Goal: Transaction & Acquisition: Purchase product/service

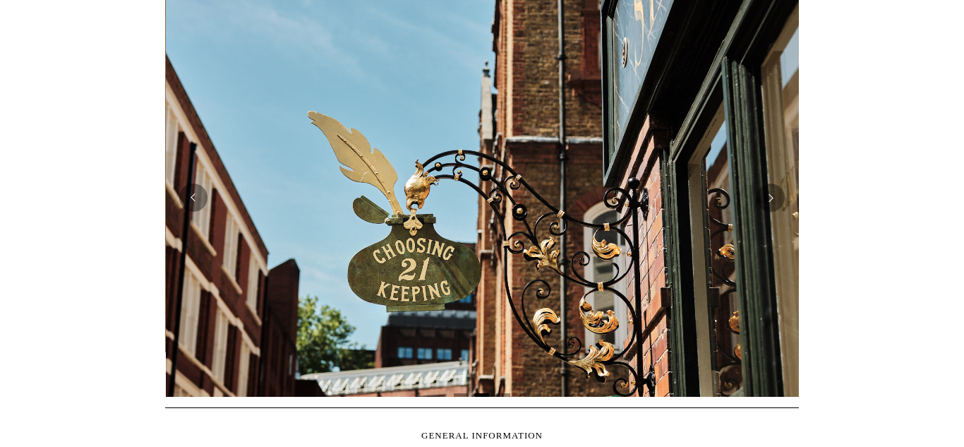
scroll to position [0, 634]
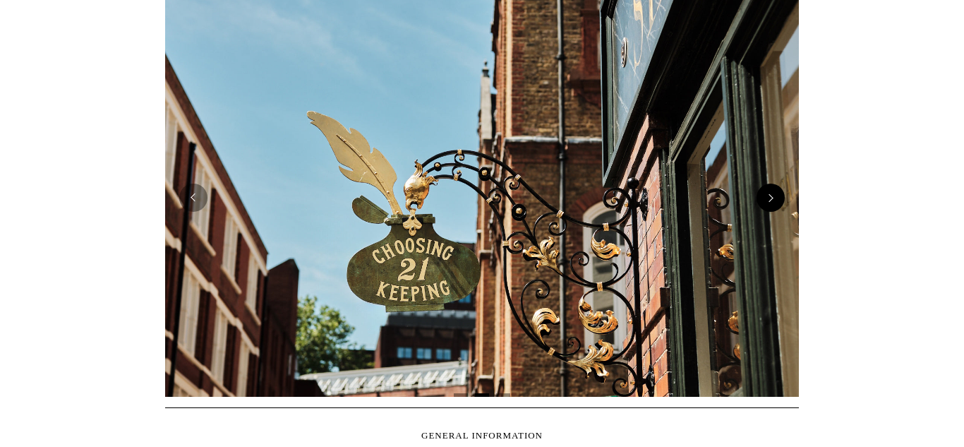
click at [777, 200] on button "Next" at bounding box center [771, 198] width 28 height 28
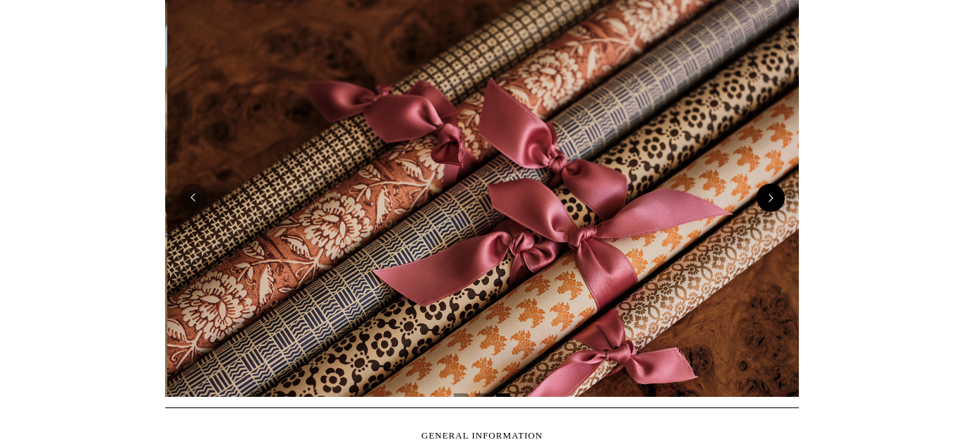
scroll to position [0, 1268]
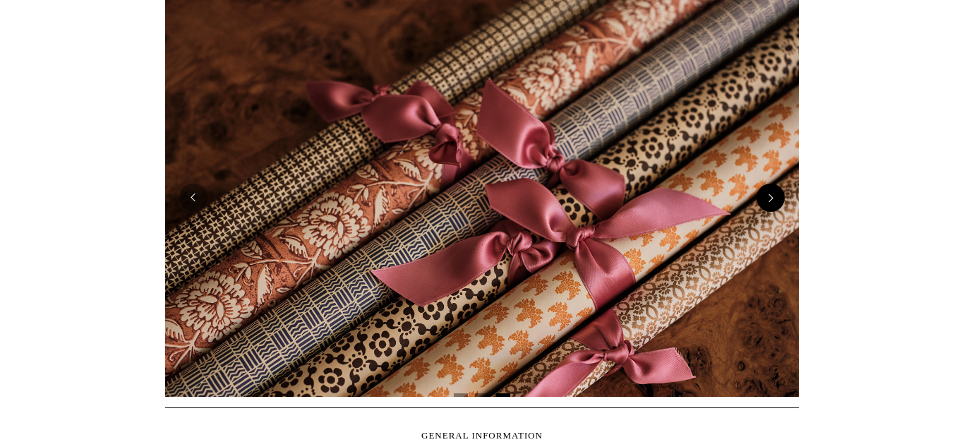
click at [777, 200] on button "Next" at bounding box center [771, 198] width 28 height 28
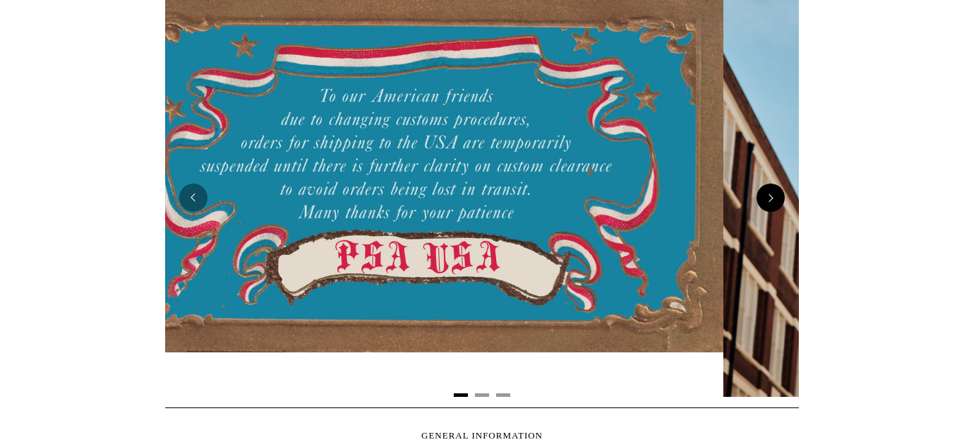
scroll to position [0, 0]
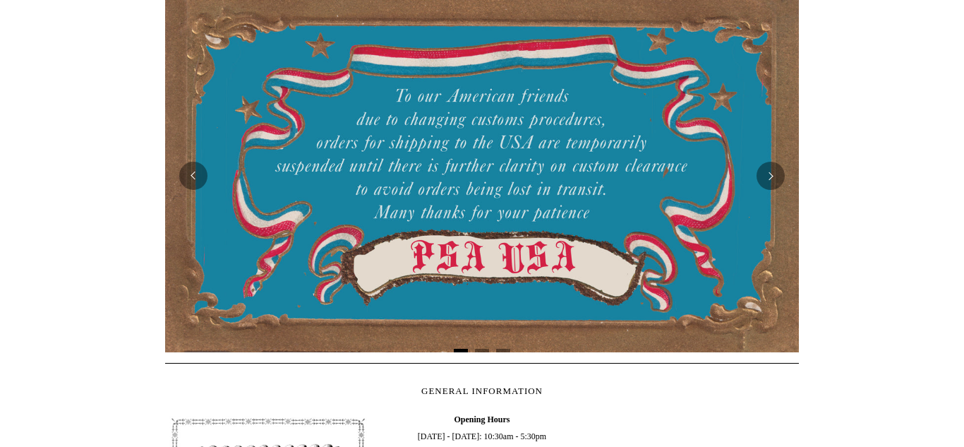
click at [647, 207] on img at bounding box center [482, 175] width 634 height 353
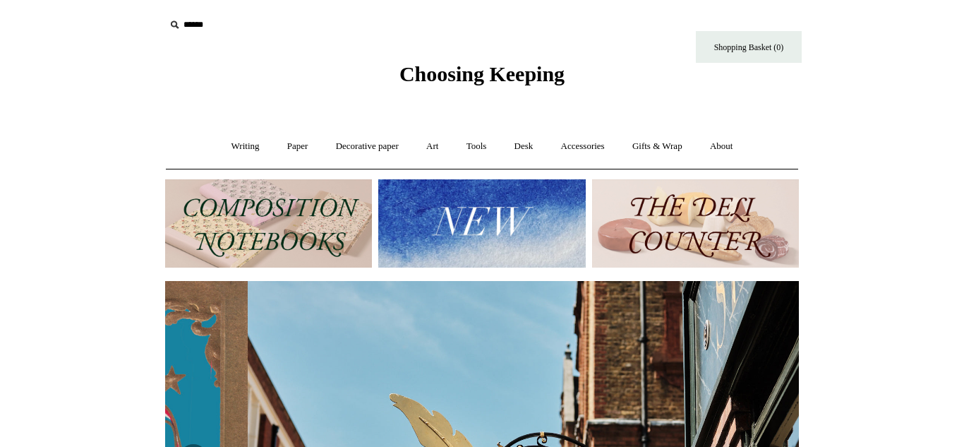
scroll to position [0, 634]
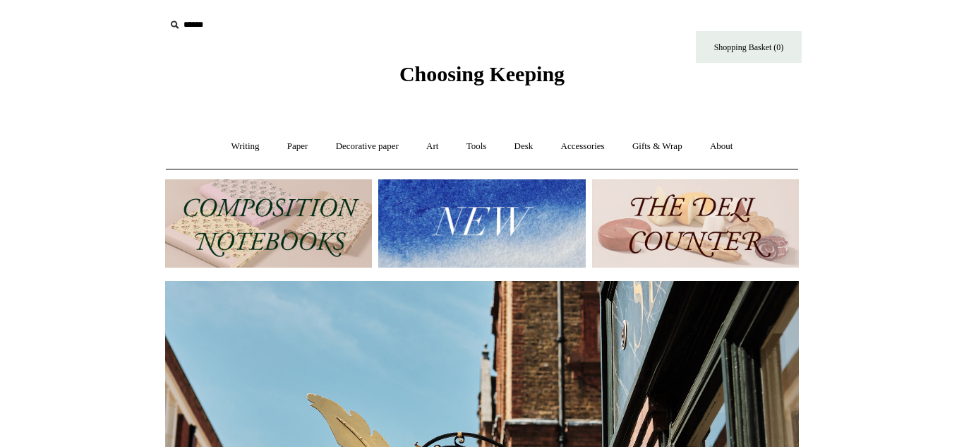
click at [465, 229] on img at bounding box center [481, 223] width 207 height 88
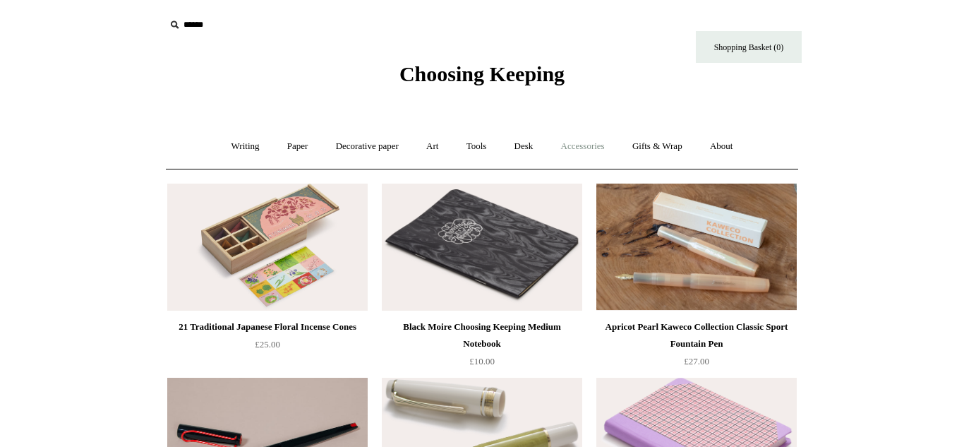
click at [580, 145] on link "Accessories +" at bounding box center [583, 146] width 69 height 37
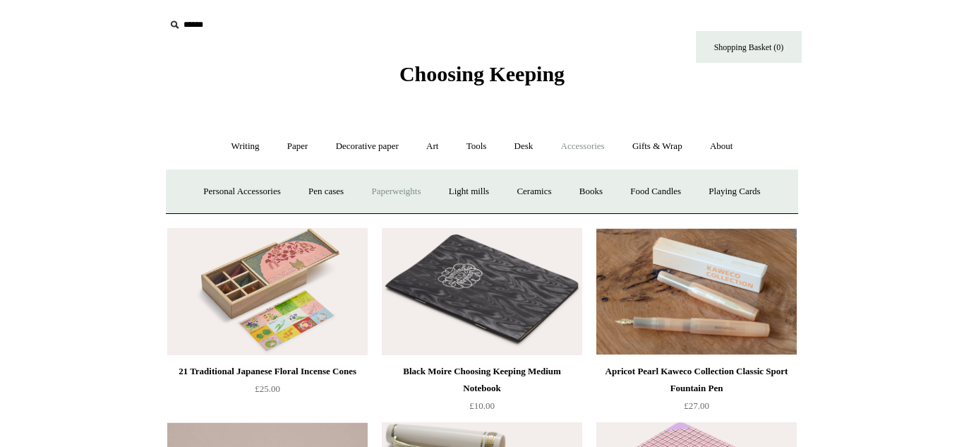
click at [386, 190] on link "Paperweights +" at bounding box center [396, 191] width 75 height 37
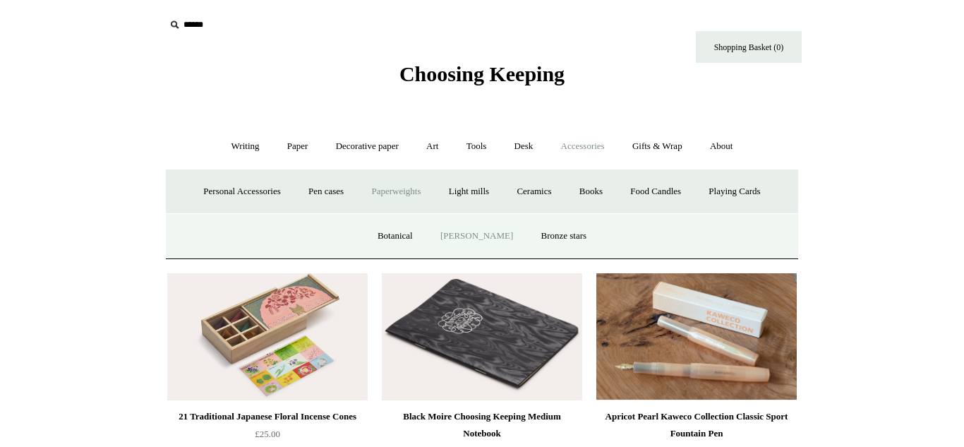
click at [470, 235] on link "[PERSON_NAME]" at bounding box center [477, 235] width 98 height 37
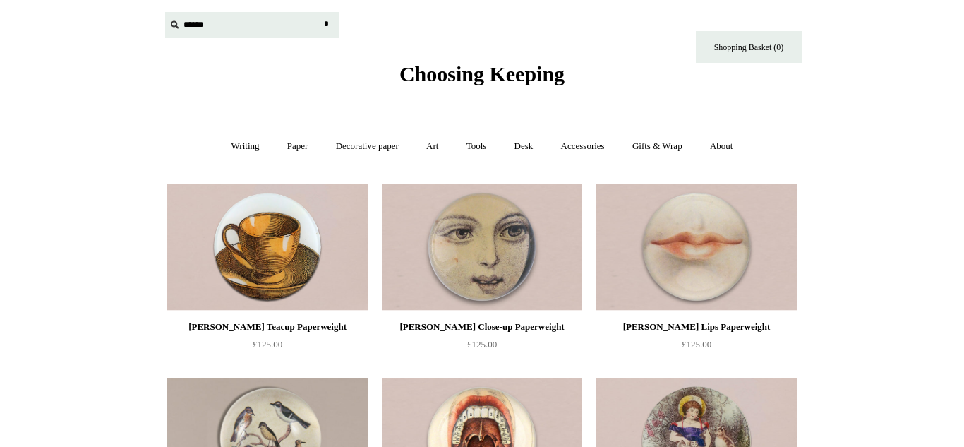
click at [197, 30] on input "text" at bounding box center [252, 25] width 174 height 26
type input "*********"
click at [319, 12] on input "*" at bounding box center [326, 24] width 14 height 25
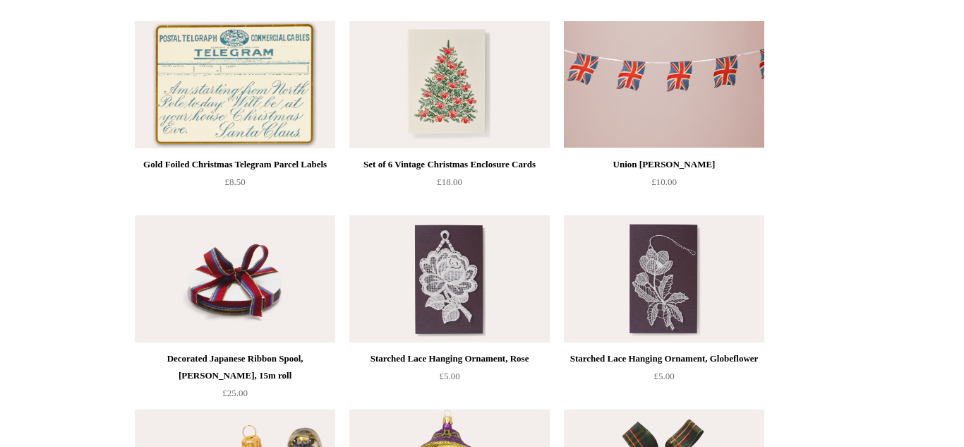
scroll to position [282, 0]
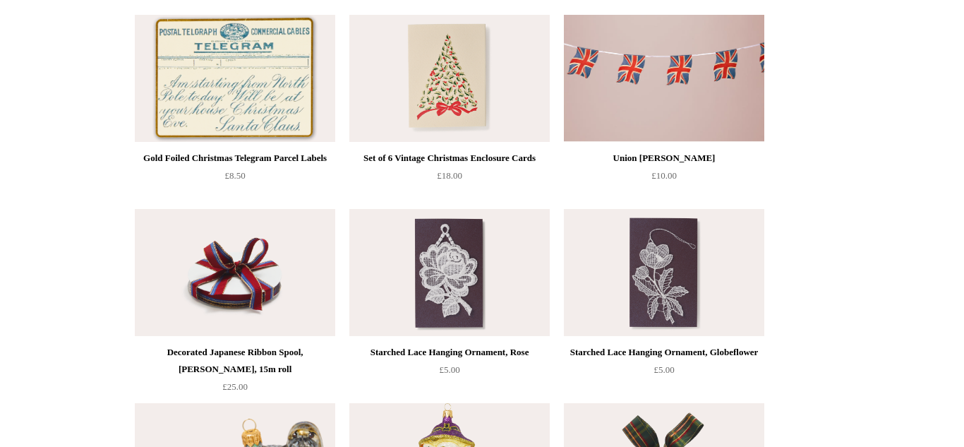
click at [460, 109] on img at bounding box center [449, 78] width 200 height 127
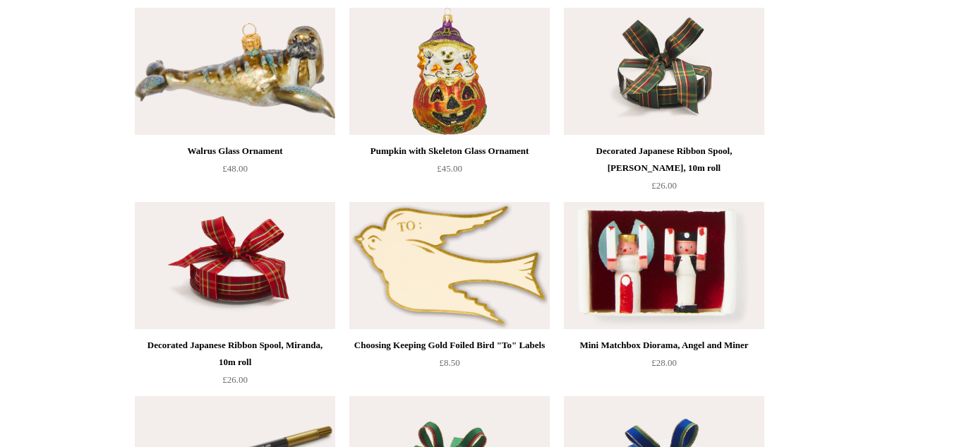
scroll to position [649, 0]
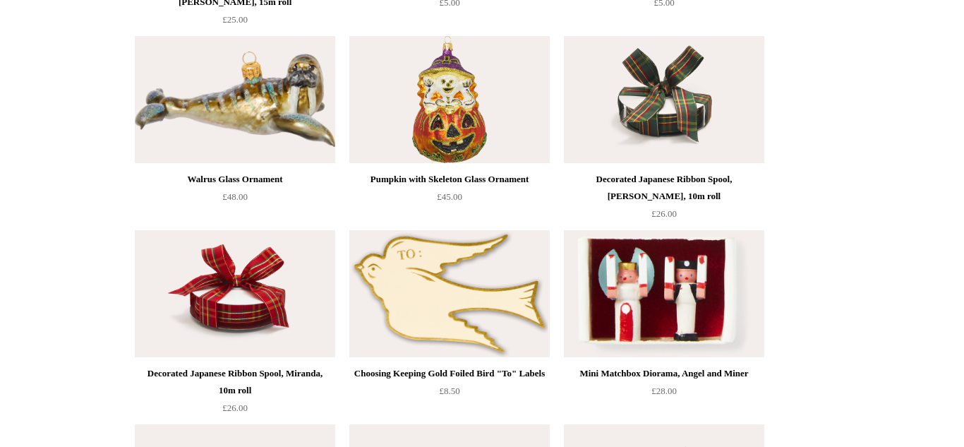
click at [465, 122] on img at bounding box center [449, 99] width 200 height 127
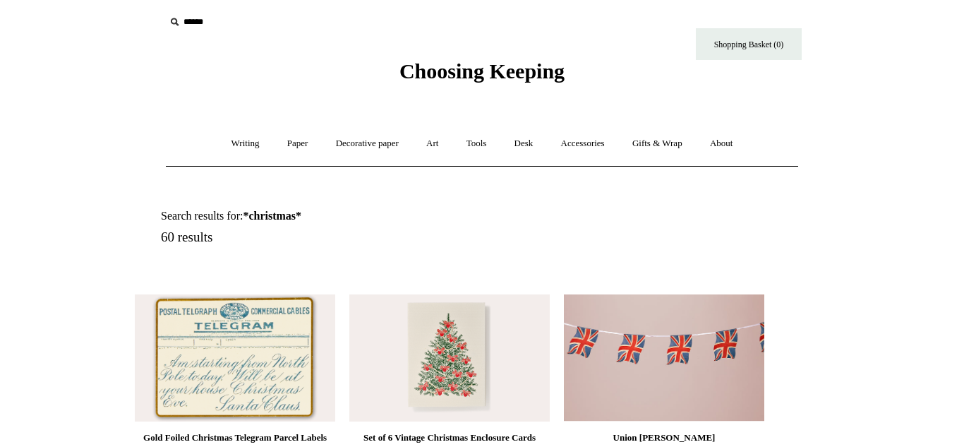
scroll to position [0, 0]
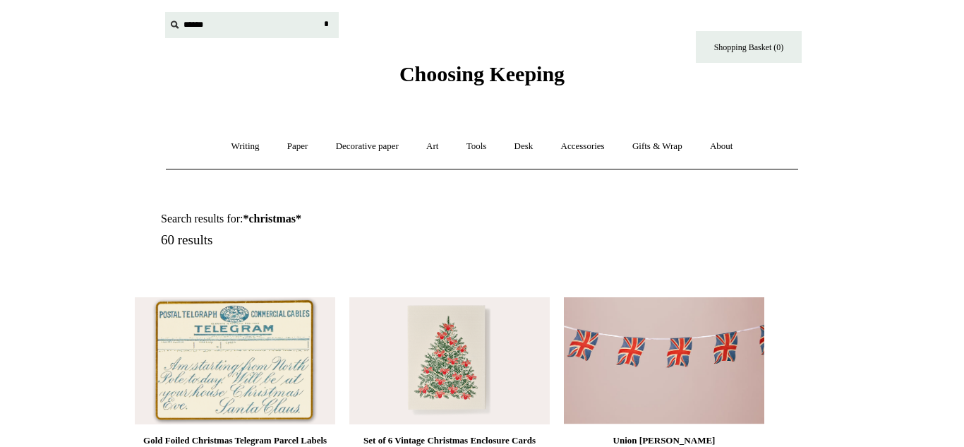
click at [203, 30] on input "text" at bounding box center [252, 25] width 174 height 26
type input "*********"
click at [319, 12] on input "*" at bounding box center [326, 24] width 14 height 25
click at [230, 145] on link "Writing +" at bounding box center [246, 146] width 54 height 37
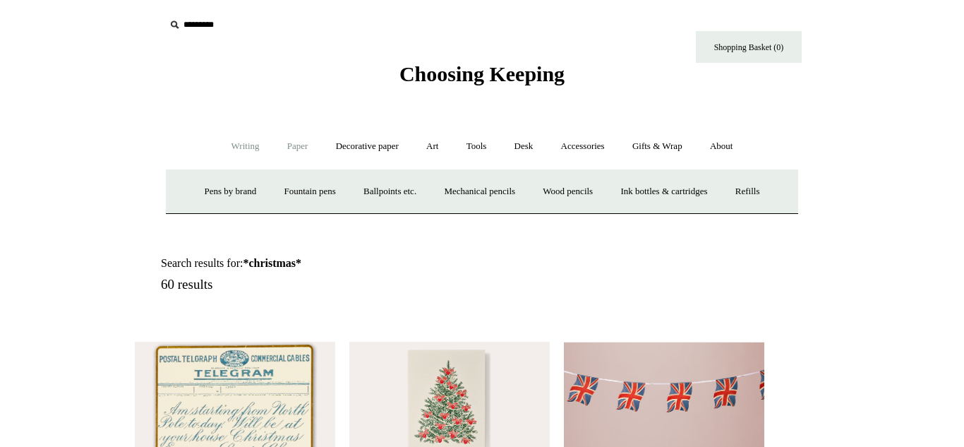
click at [301, 145] on link "Paper +" at bounding box center [298, 146] width 47 height 37
click at [285, 193] on link "Notebooks +" at bounding box center [284, 191] width 65 height 37
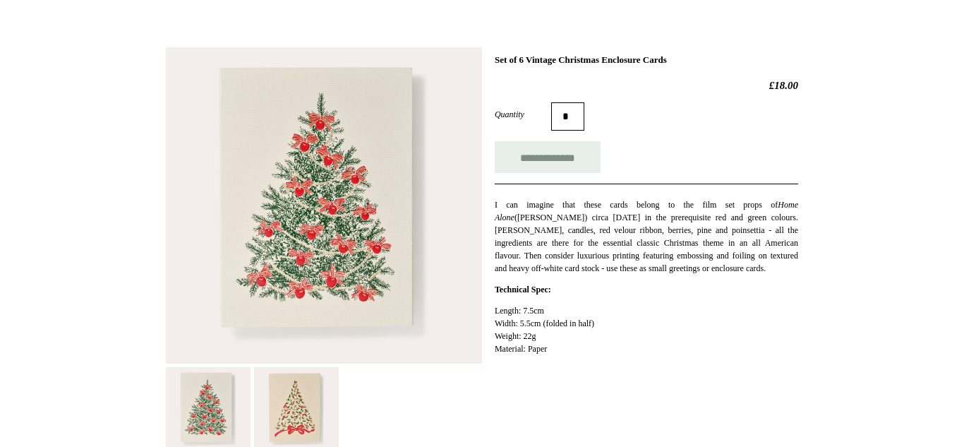
scroll to position [198, 0]
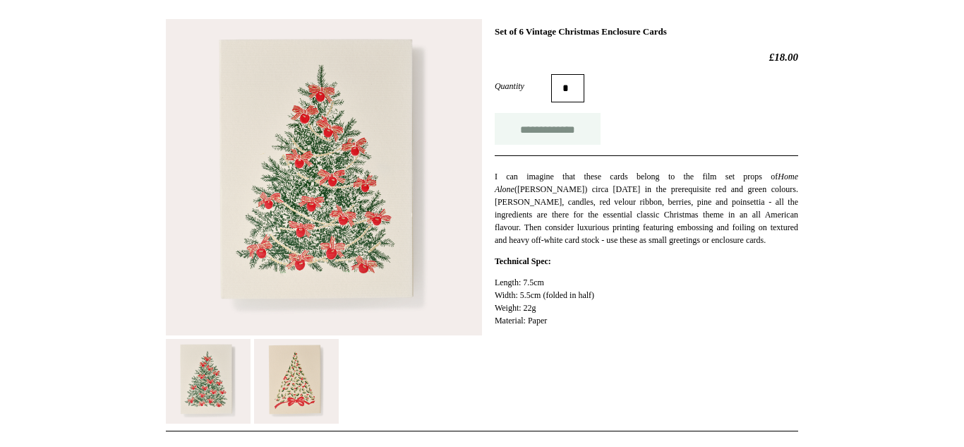
click at [537, 133] on input "**********" at bounding box center [548, 129] width 106 height 32
type input "**********"
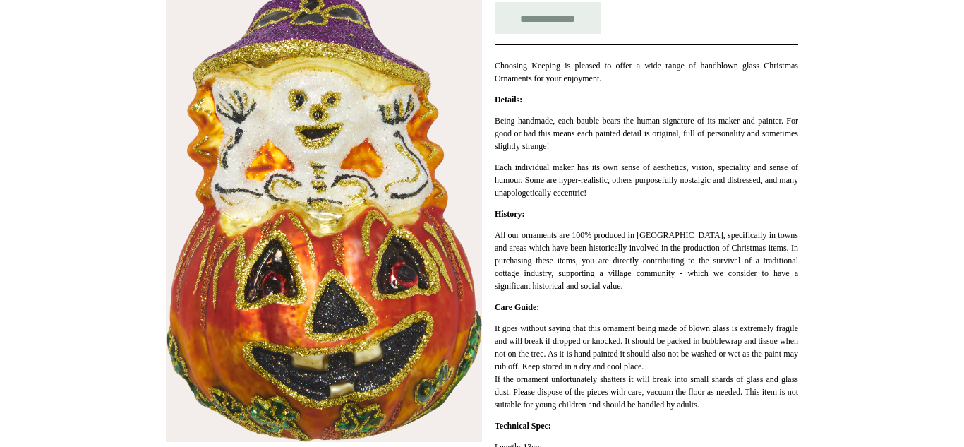
scroll to position [311, 0]
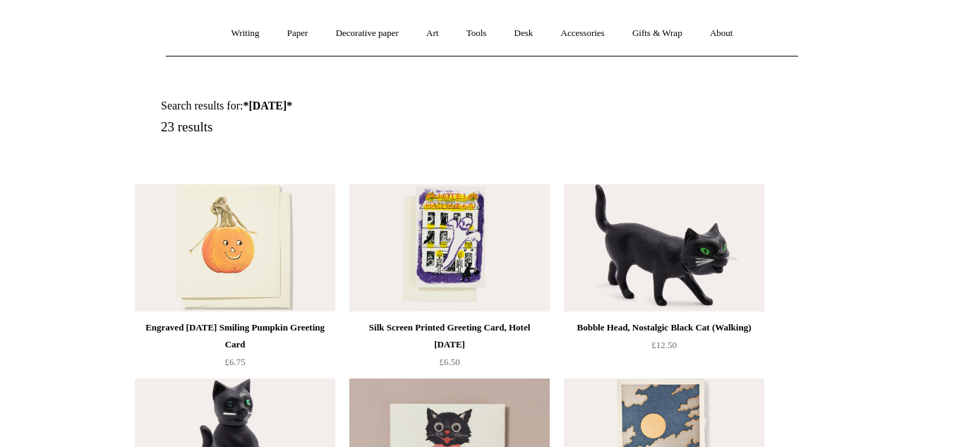
scroll to position [141, 0]
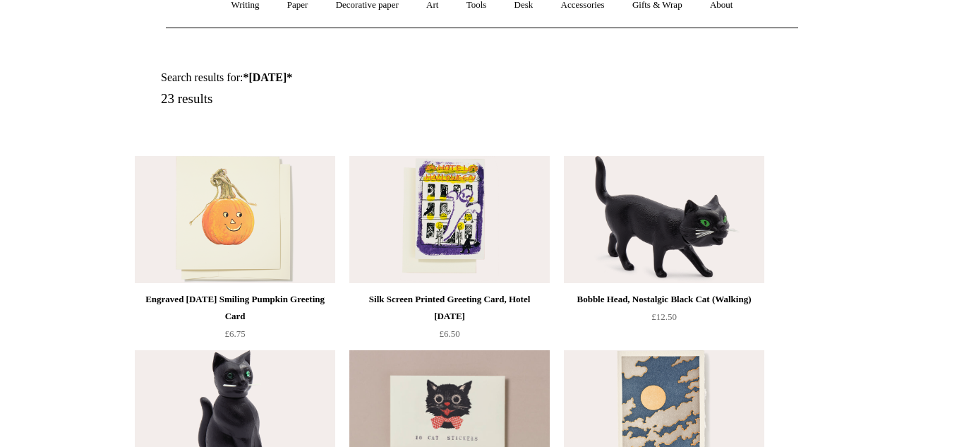
click at [456, 247] on img at bounding box center [449, 219] width 200 height 127
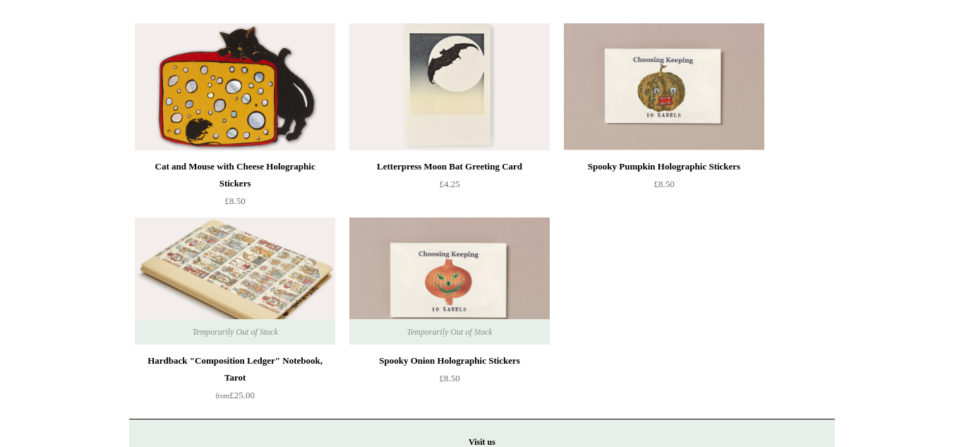
scroll to position [1440, 0]
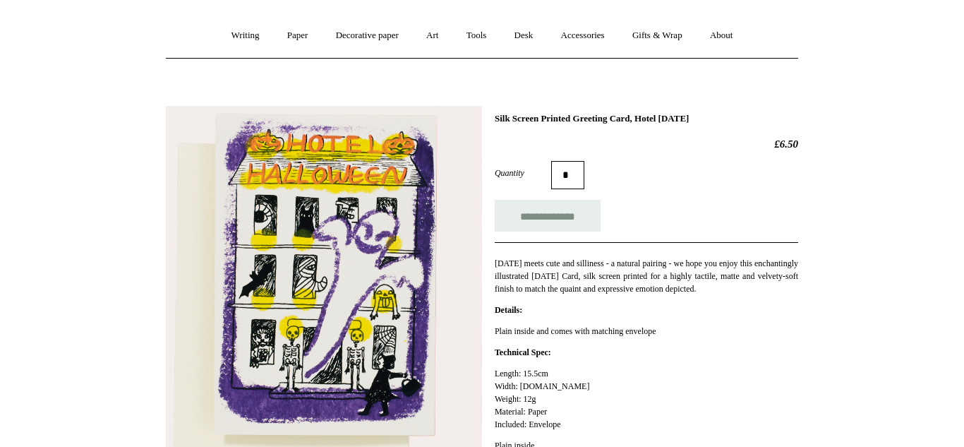
scroll to position [113, 0]
